Goal: Check status: Check status

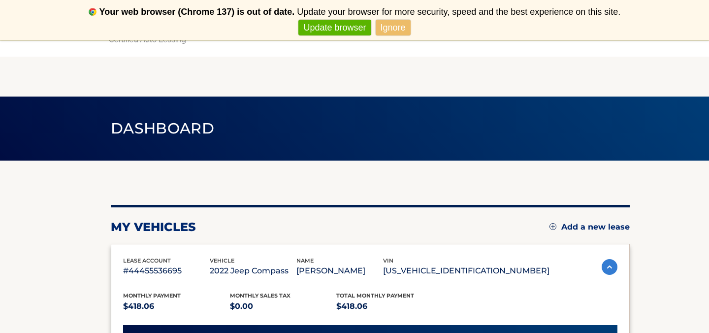
scroll to position [200, 0]
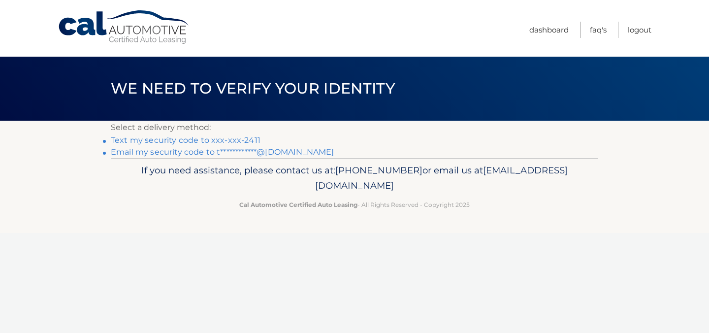
click at [167, 139] on link "Text my security code to xxx-xxx-2411" at bounding box center [186, 139] width 150 height 9
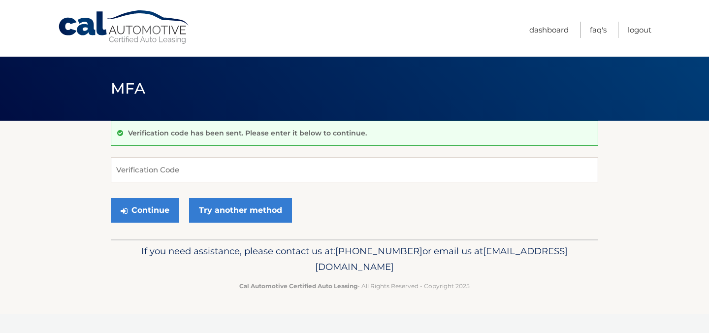
click at [214, 177] on input "Verification Code" at bounding box center [354, 169] width 487 height 25
type input "7"
type input "871272"
click at [149, 211] on button "Continue" at bounding box center [145, 210] width 68 height 25
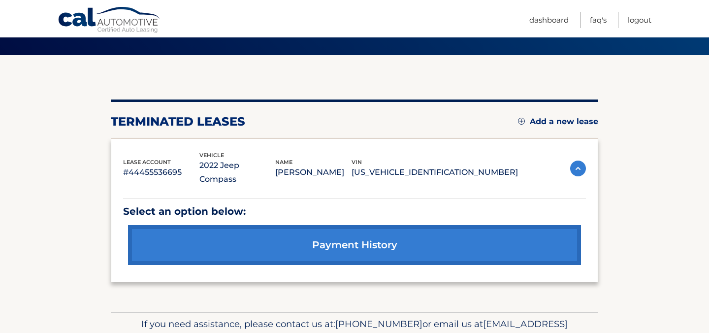
scroll to position [105, 0]
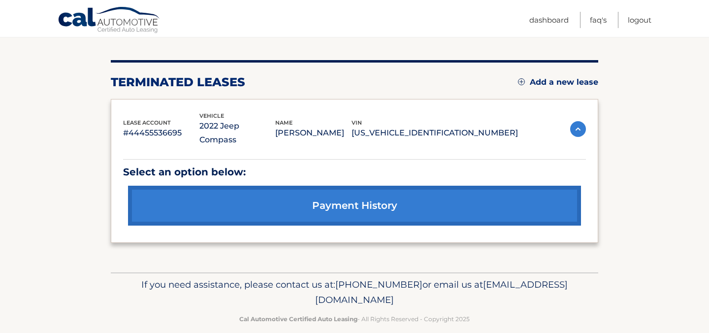
click at [247, 195] on link "payment history" at bounding box center [354, 205] width 453 height 40
click at [351, 196] on link "payment history" at bounding box center [354, 205] width 453 height 40
click at [352, 195] on link "payment history" at bounding box center [354, 205] width 453 height 40
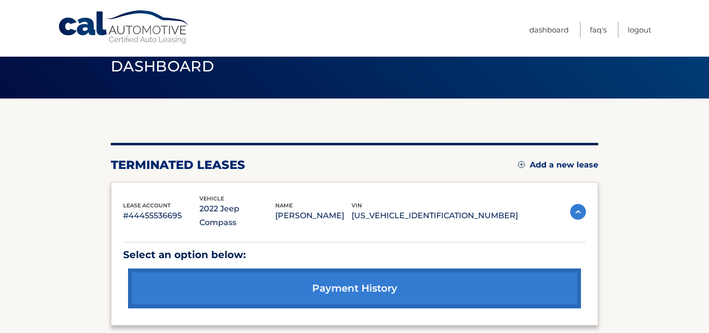
scroll to position [17, 0]
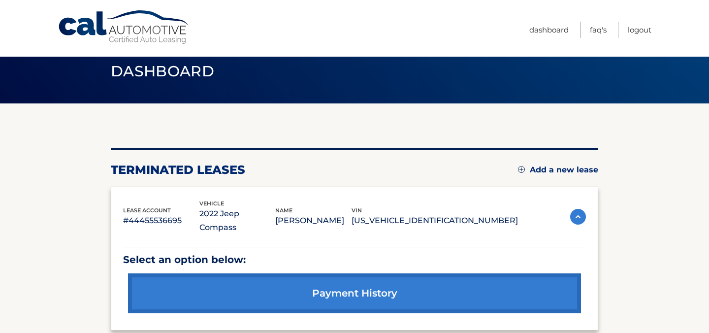
click at [350, 277] on link "payment history" at bounding box center [354, 293] width 453 height 40
click at [354, 278] on link "payment history" at bounding box center [354, 293] width 453 height 40
click at [353, 278] on link "payment history" at bounding box center [354, 293] width 453 height 40
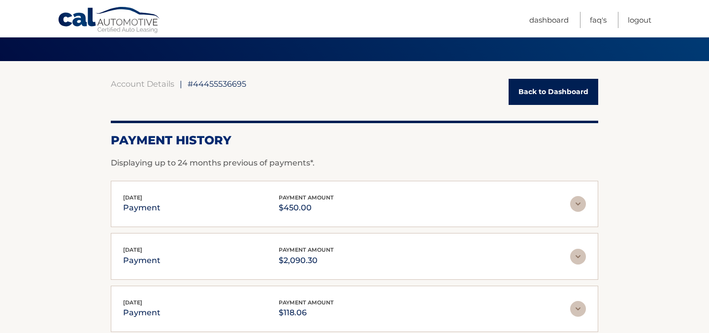
scroll to position [66, 0]
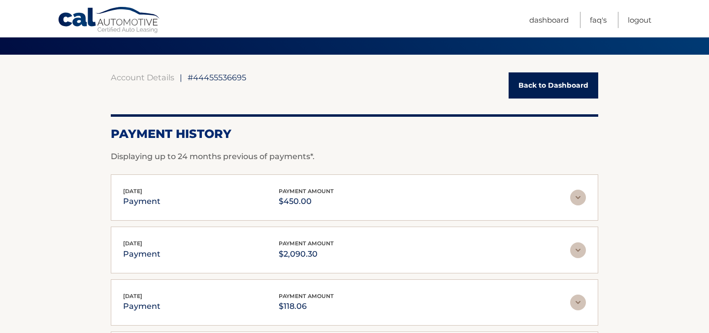
click at [576, 192] on img at bounding box center [578, 197] width 16 height 16
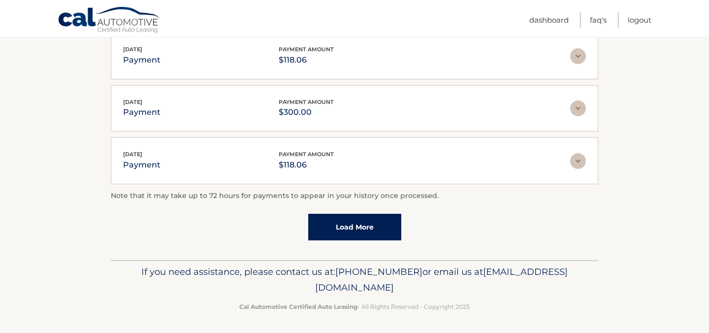
scroll to position [0, 0]
